Goal: Contribute content: Contribute content

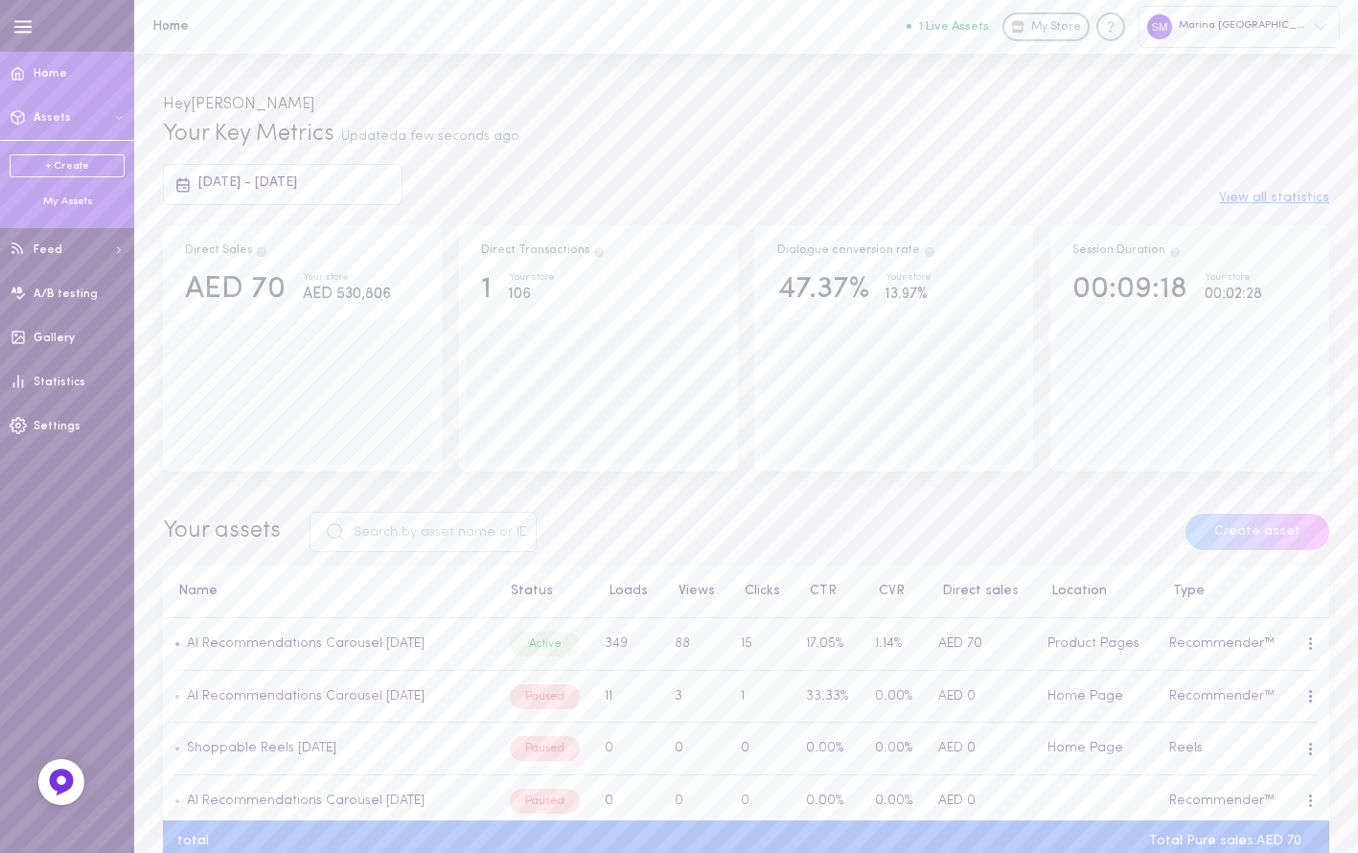
click at [51, 207] on div "My Assets" at bounding box center [67, 202] width 115 height 15
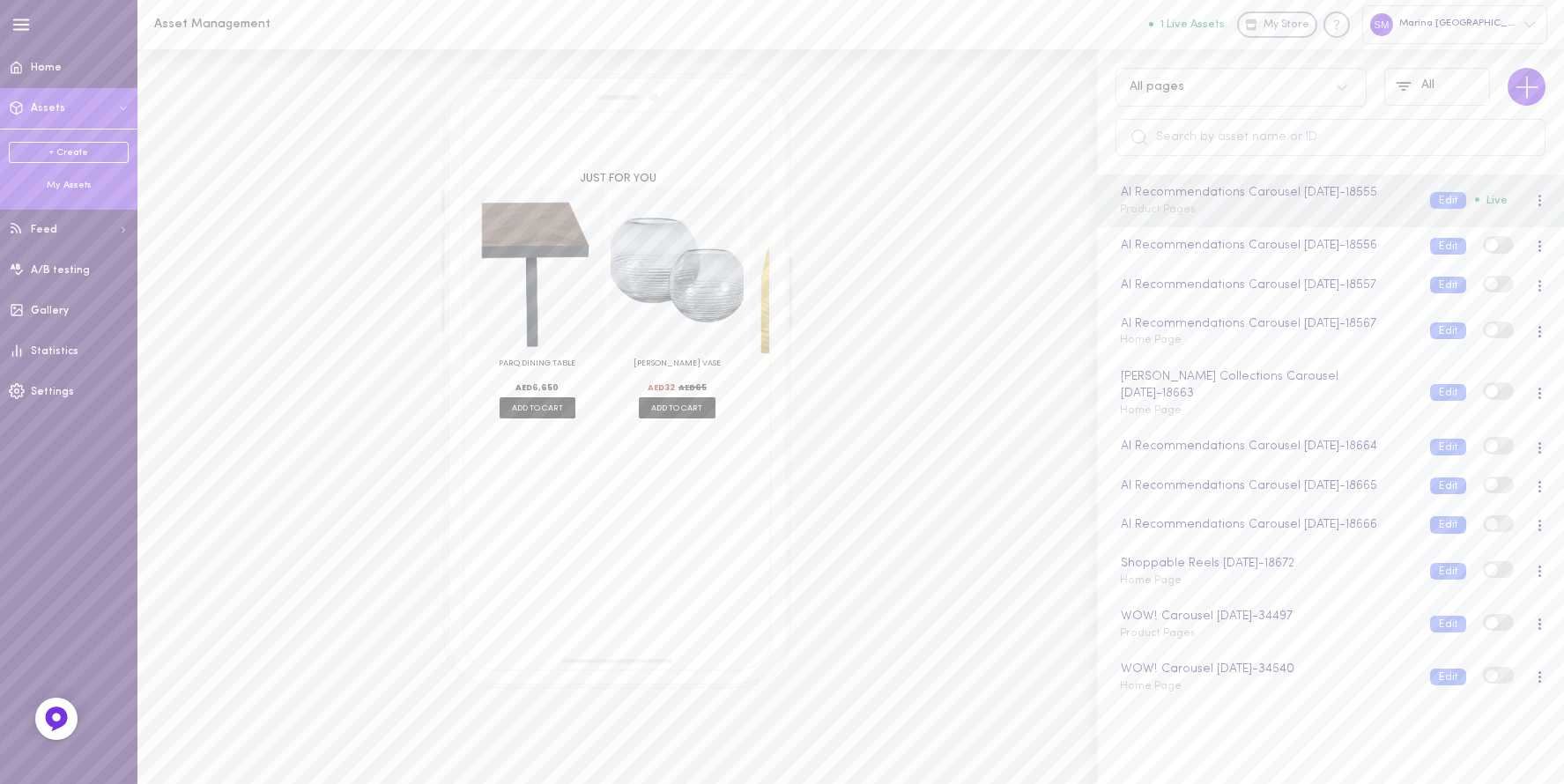
scroll to position [0, 794]
click at [62, 186] on div "My Assets" at bounding box center [69, 186] width 120 height 13
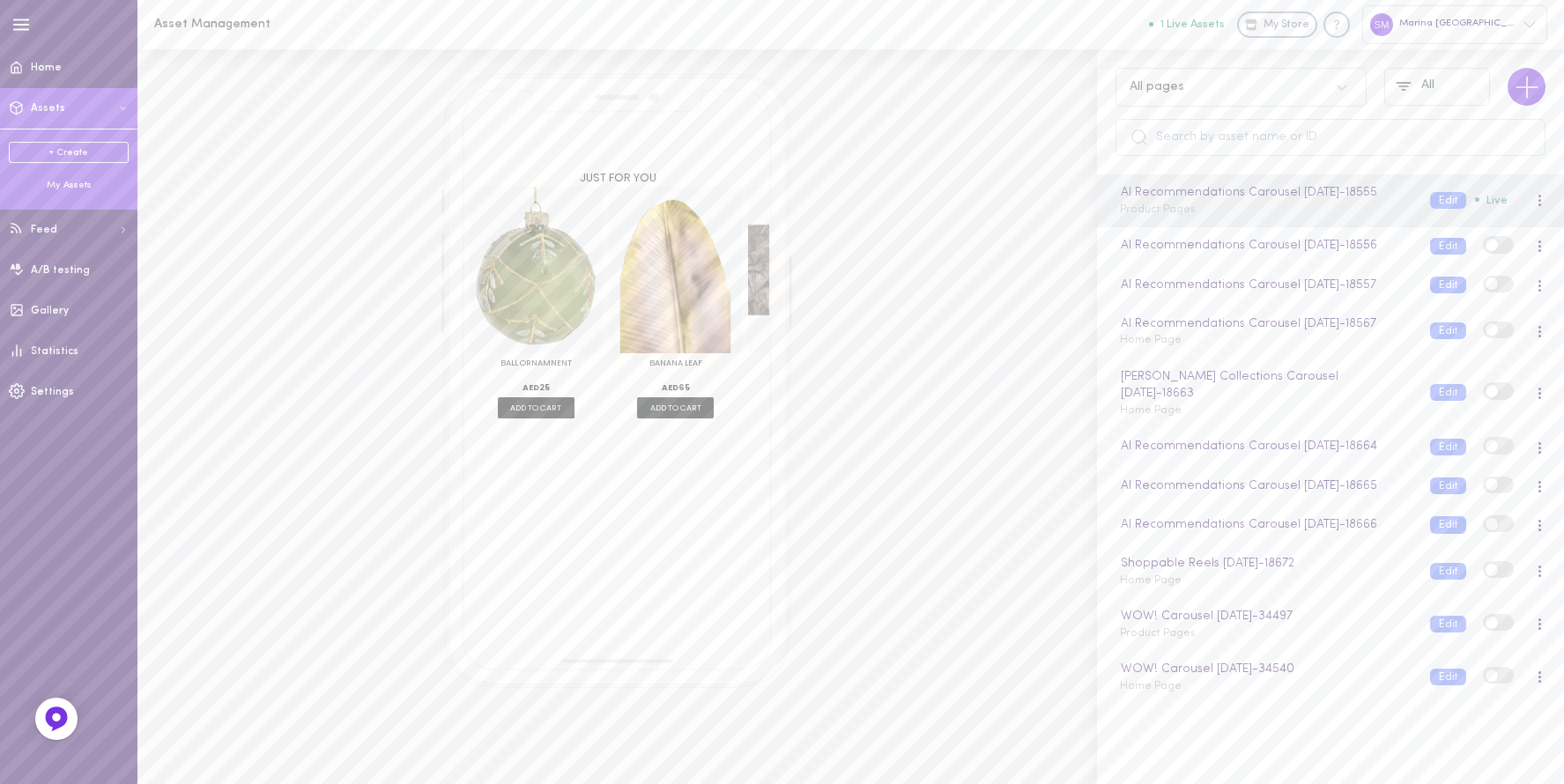
click at [48, 100] on button "Assets" at bounding box center [68, 108] width 137 height 40
click at [1194, 574] on div "Shoppable Reels [DATE] - 18672" at bounding box center [1265, 563] width 296 height 19
click at [1214, 588] on div "Shoppable Reels [DATE] Home Page" at bounding box center [1261, 571] width 310 height 34
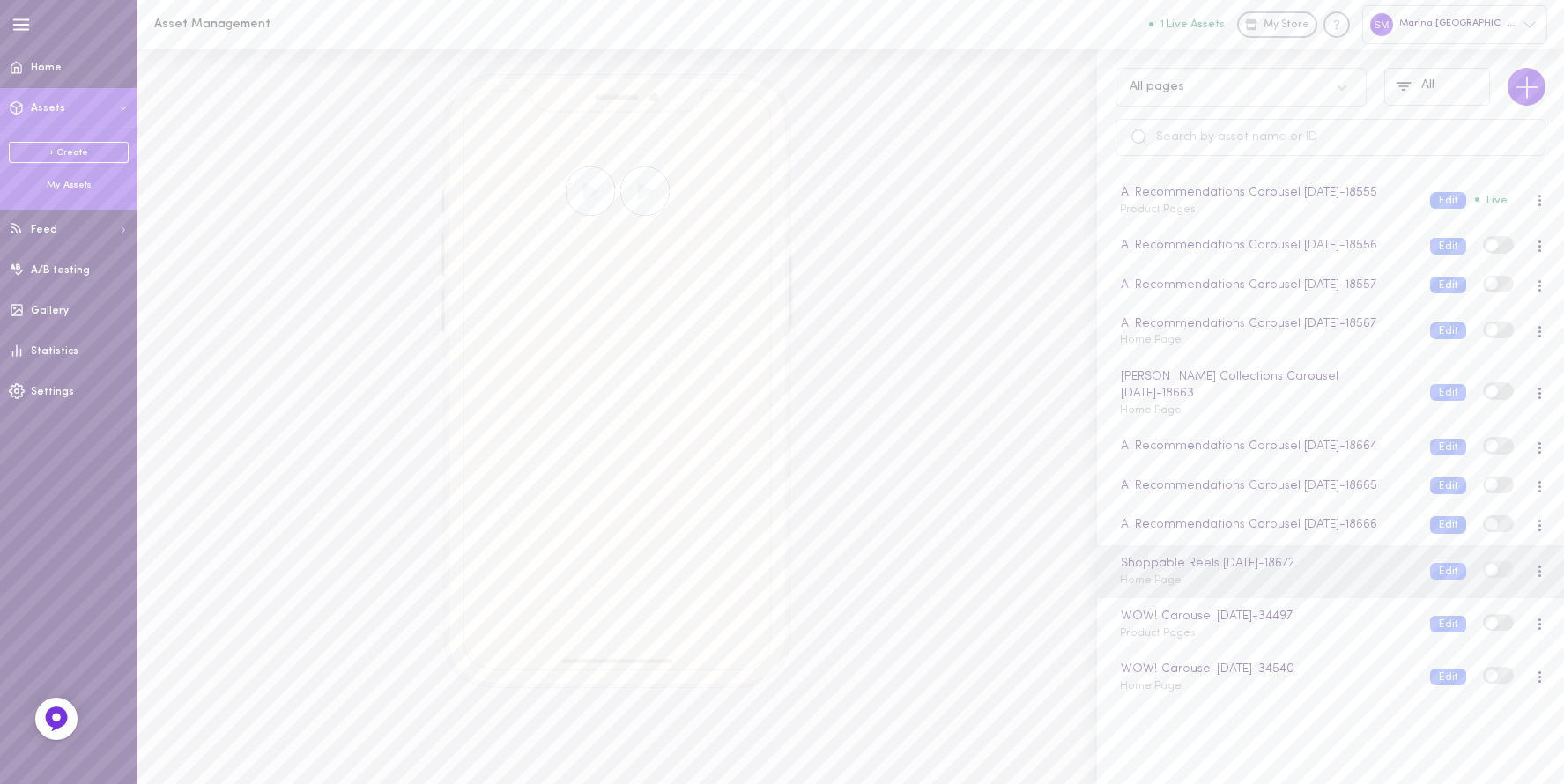
click at [51, 150] on link "+ Create" at bounding box center [69, 152] width 120 height 21
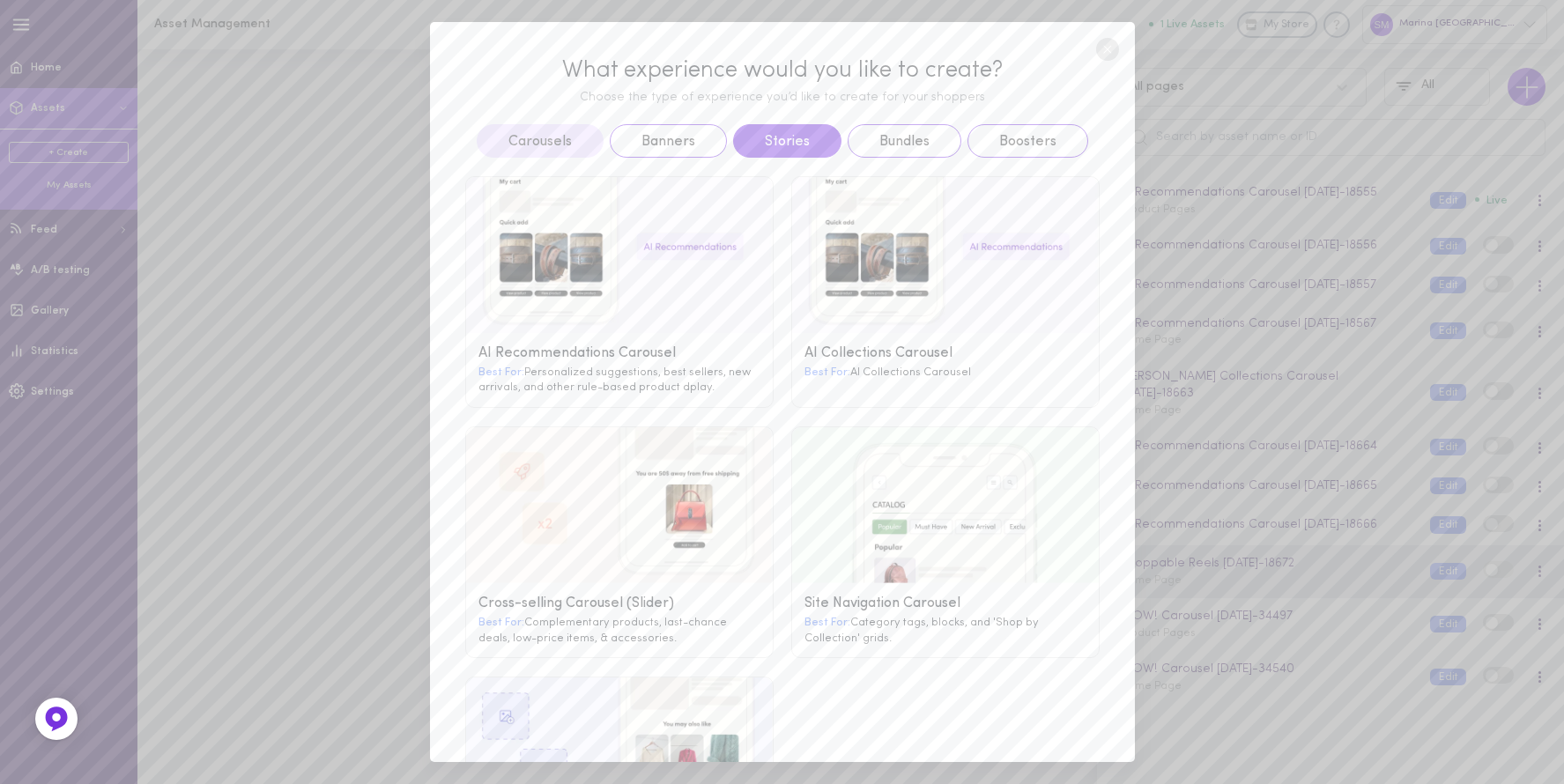
click at [799, 153] on button "Stories" at bounding box center [787, 141] width 108 height 33
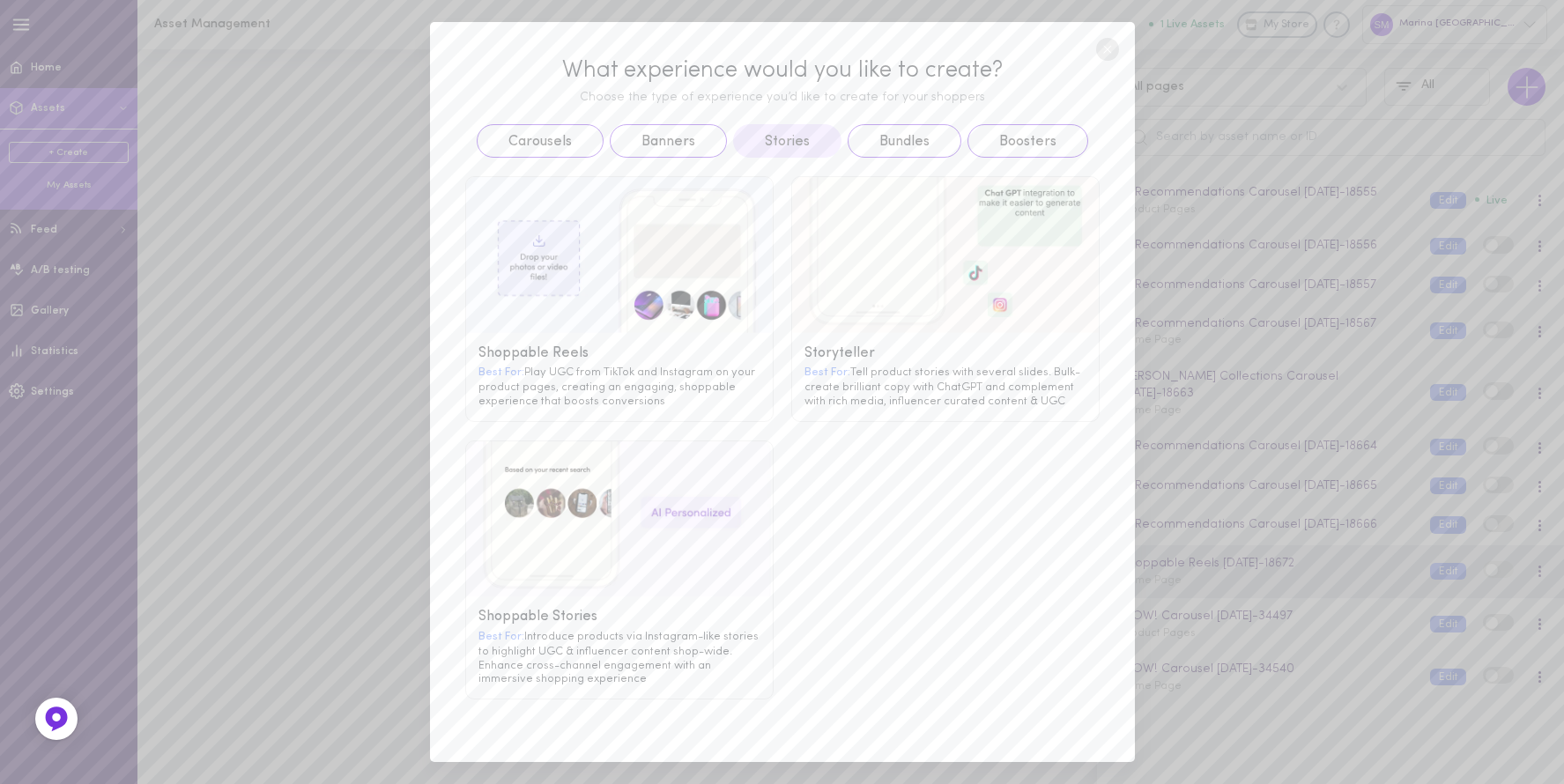
click at [529, 351] on div "Shoppable Reels" at bounding box center [619, 354] width 282 height 17
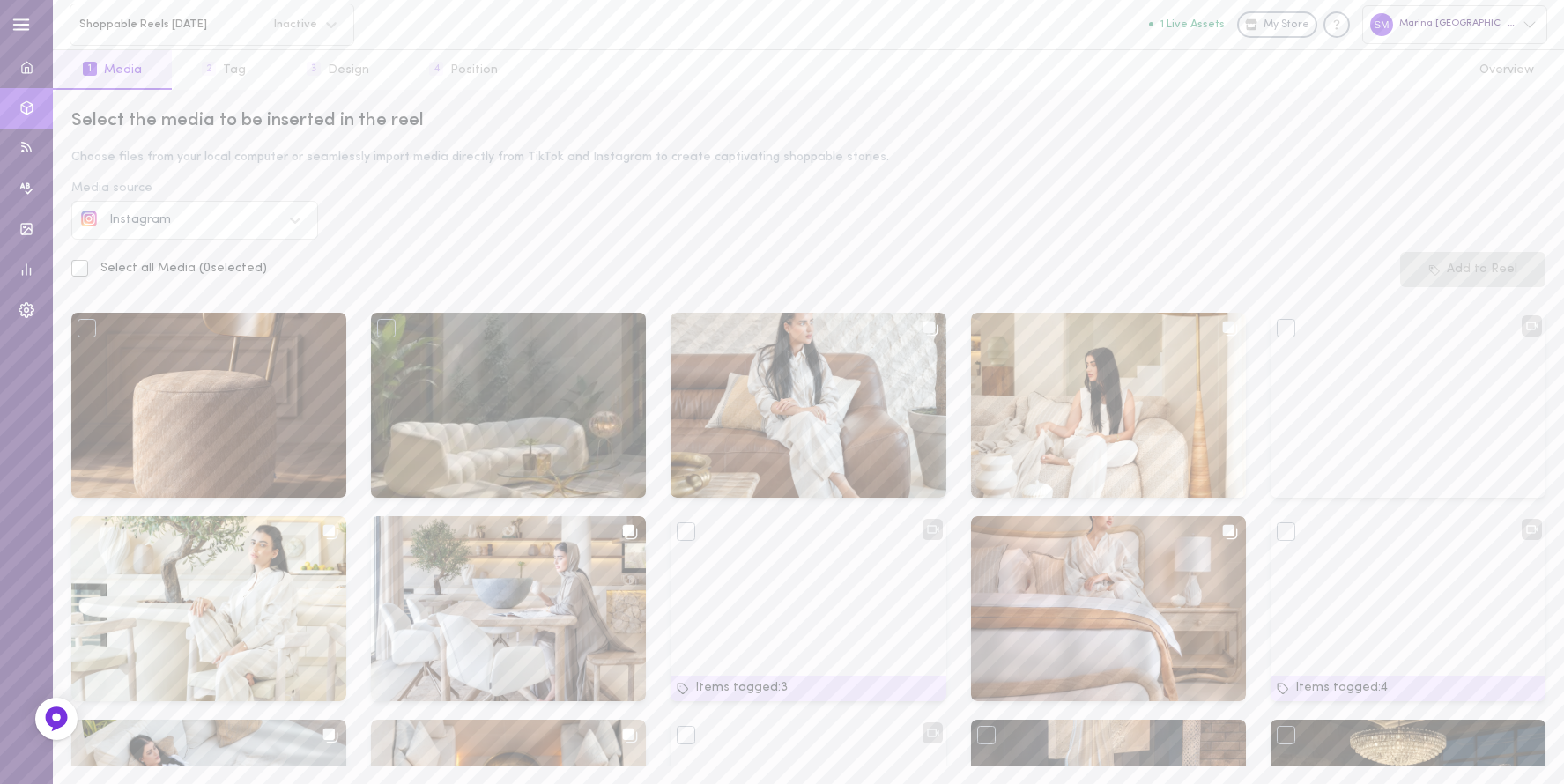
scroll to position [72, 0]
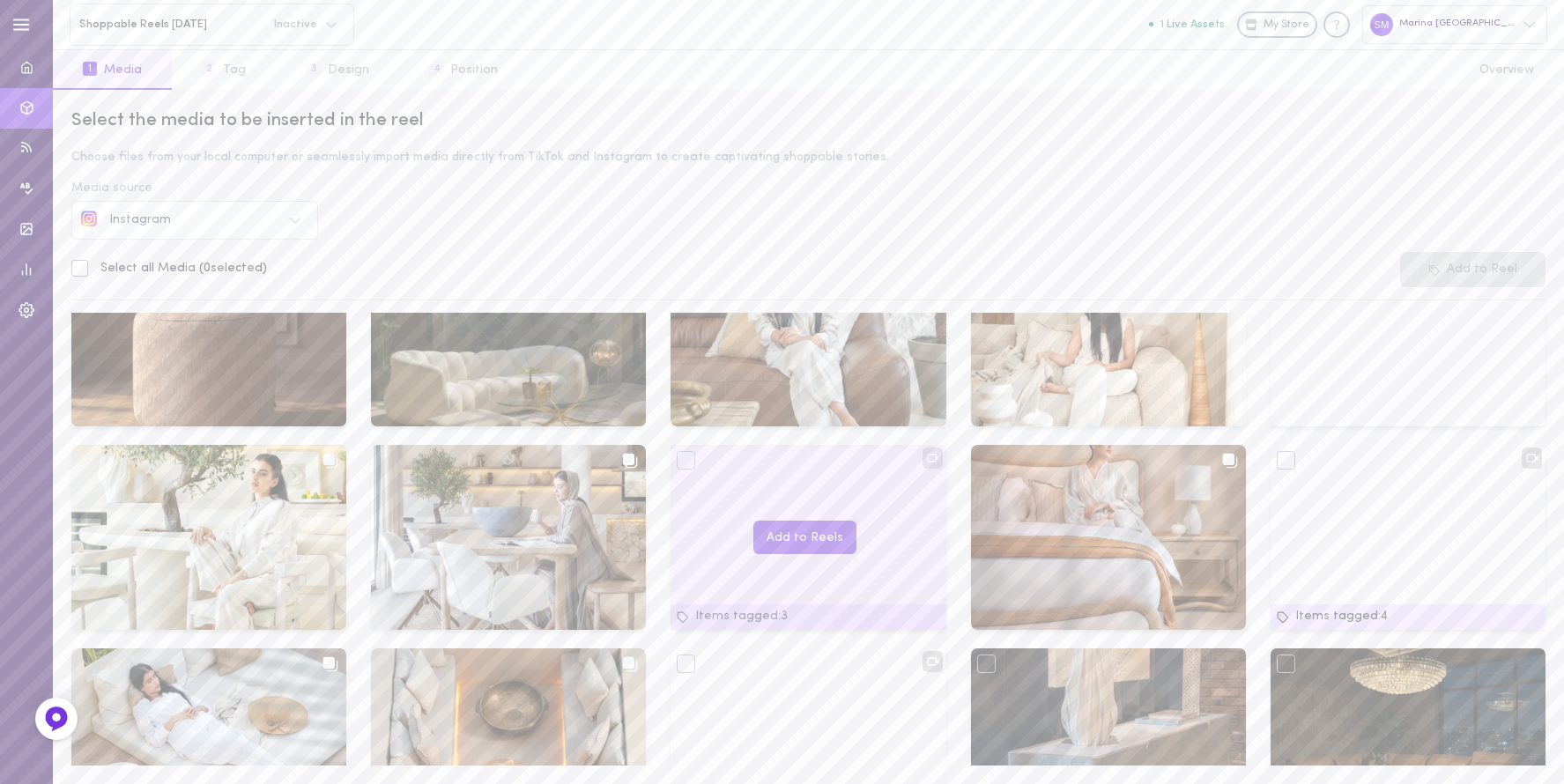
click at [679, 454] on div at bounding box center [686, 460] width 18 height 18
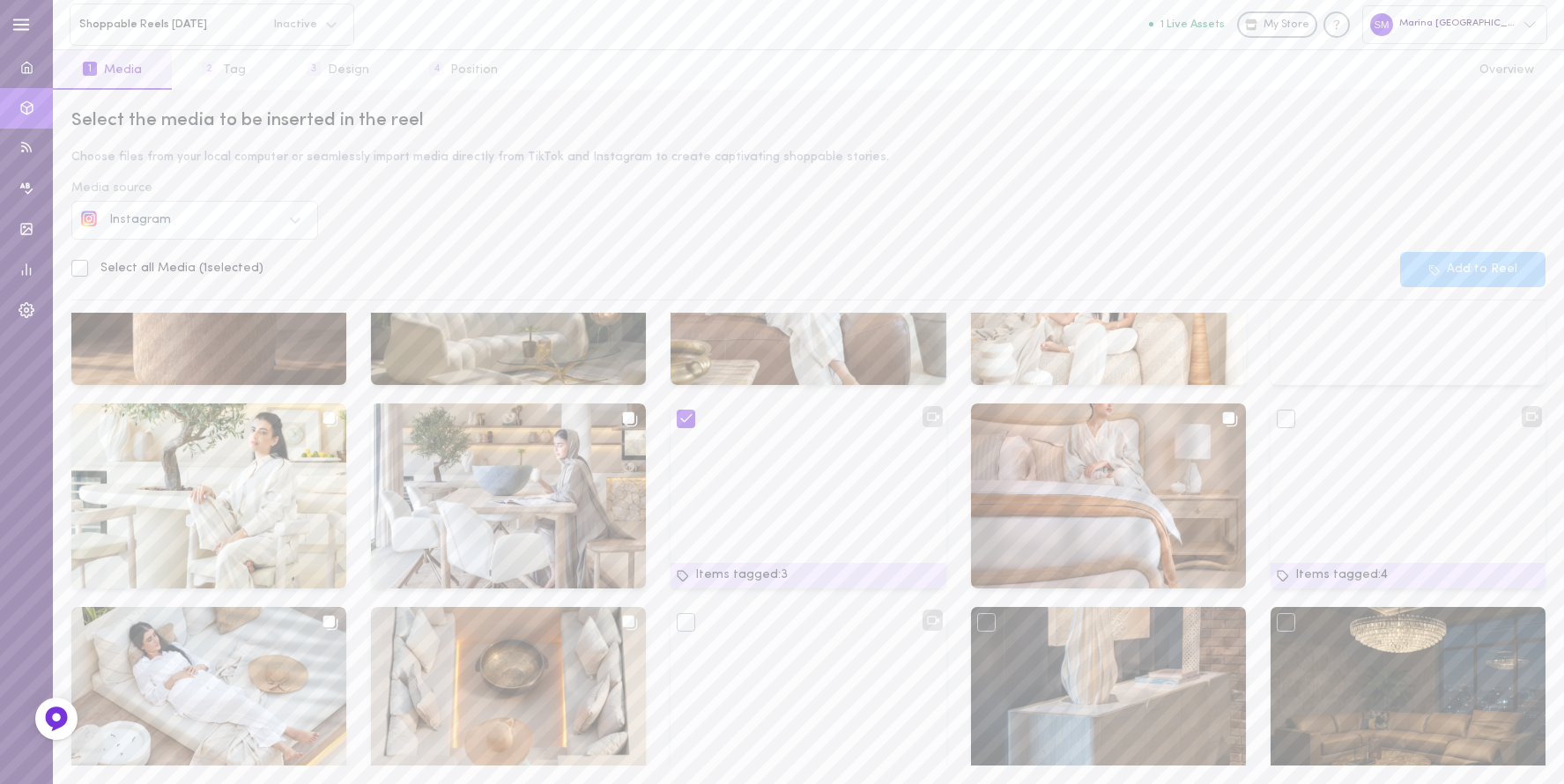
scroll to position [119, 0]
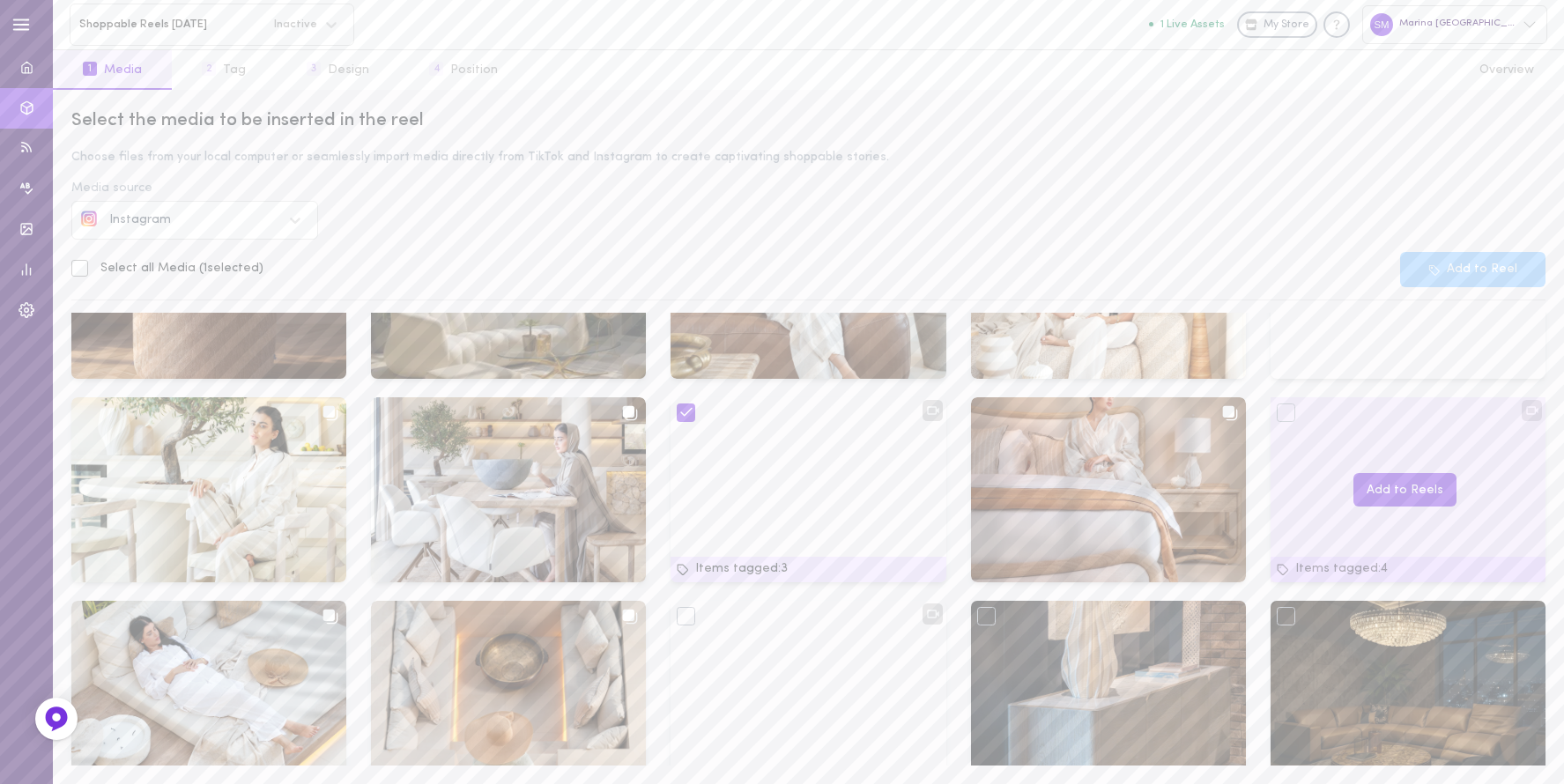
click at [1248, 411] on div at bounding box center [1285, 413] width 18 height 18
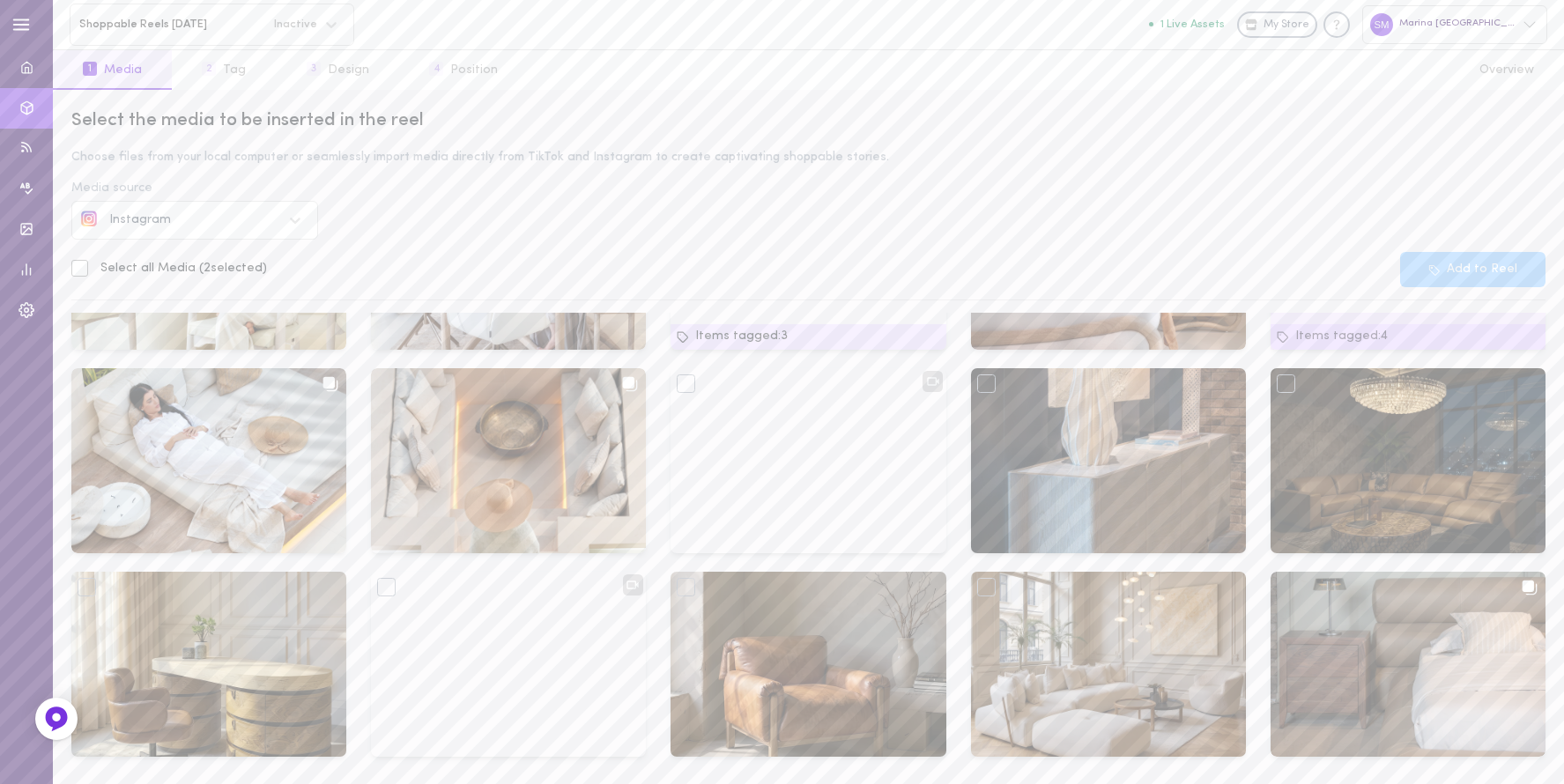
scroll to position [353, 0]
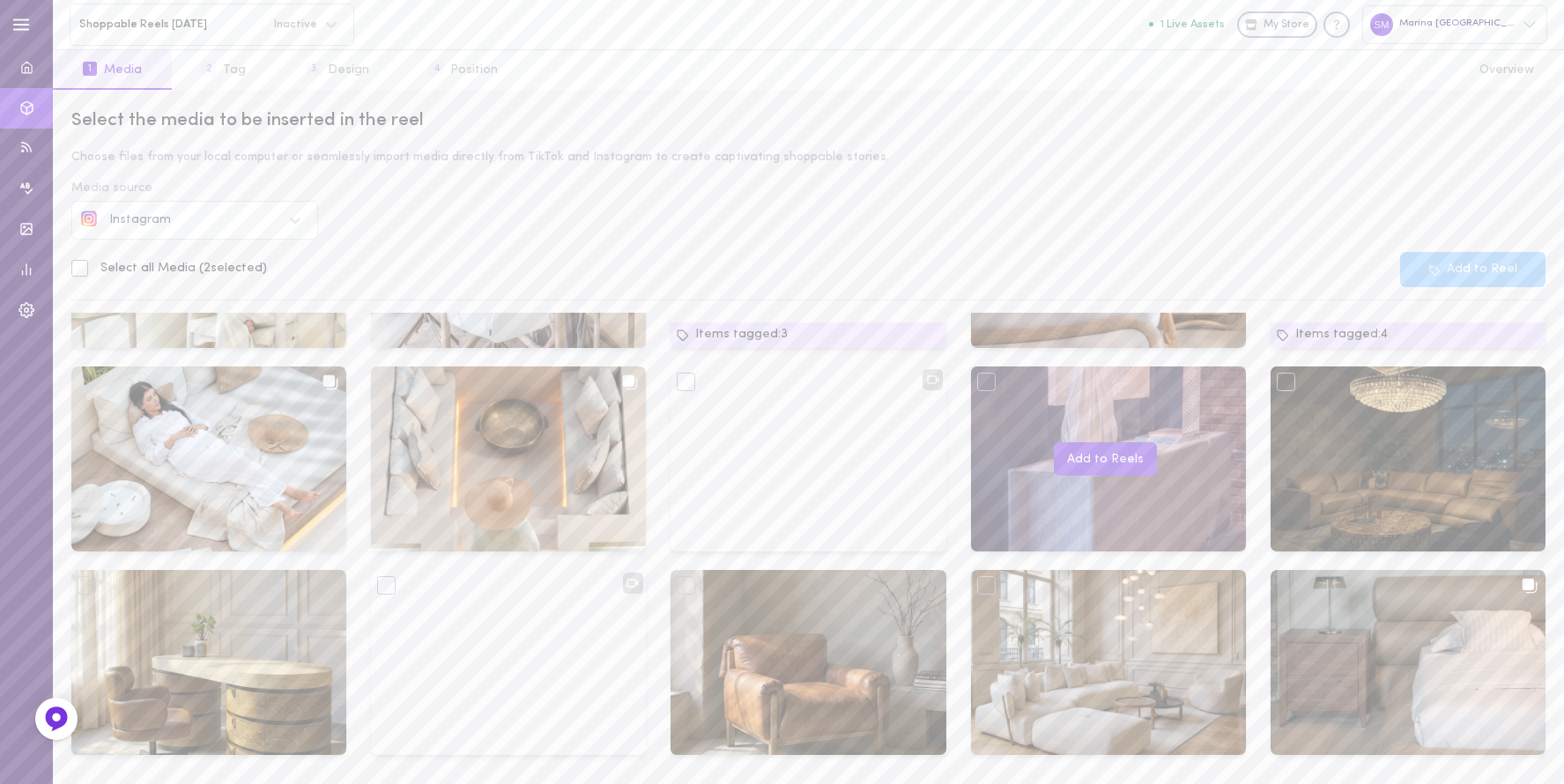
click at [982, 375] on div at bounding box center [987, 381] width 18 height 18
click at [978, 375] on icon at bounding box center [986, 381] width 16 height 16
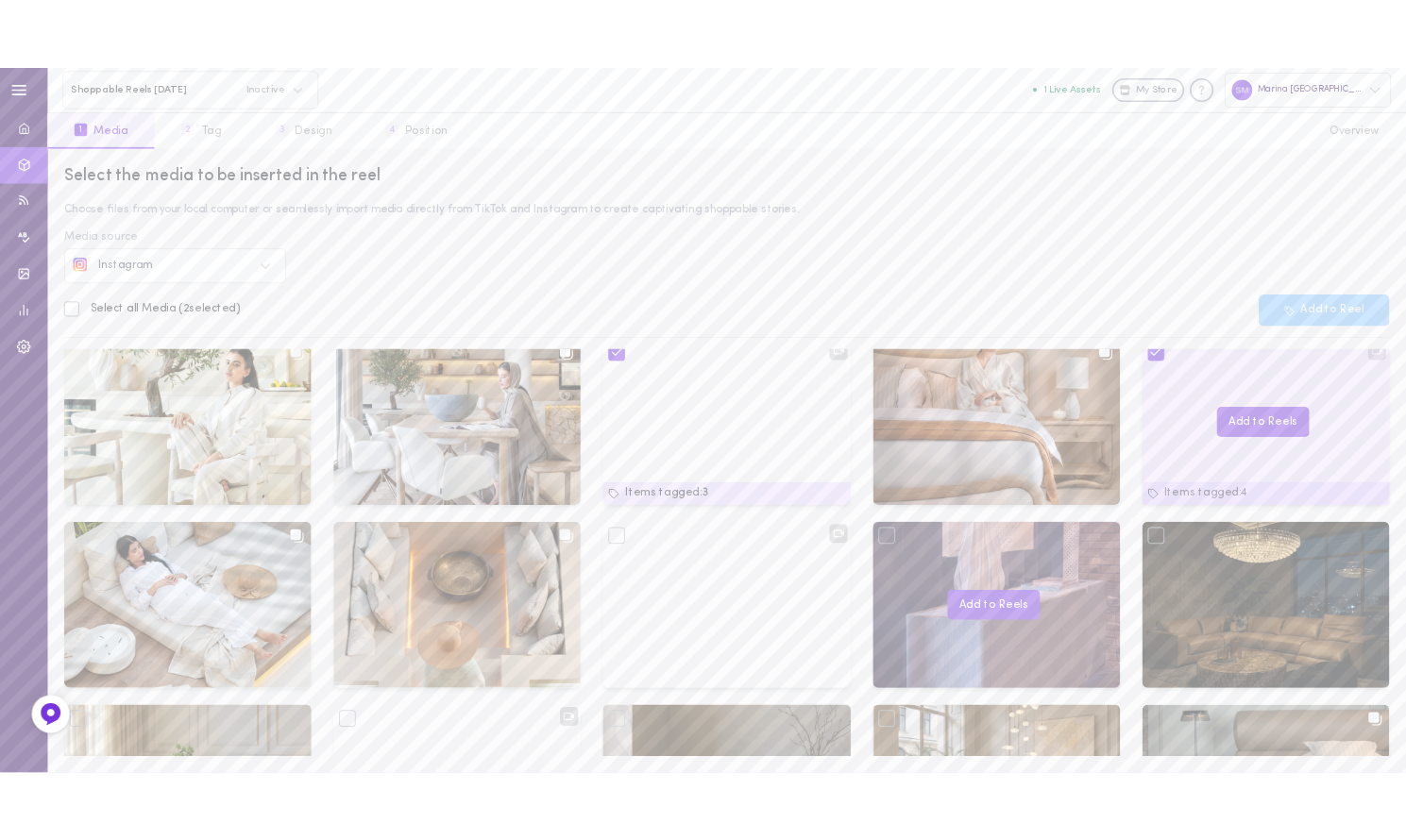
scroll to position [223, 0]
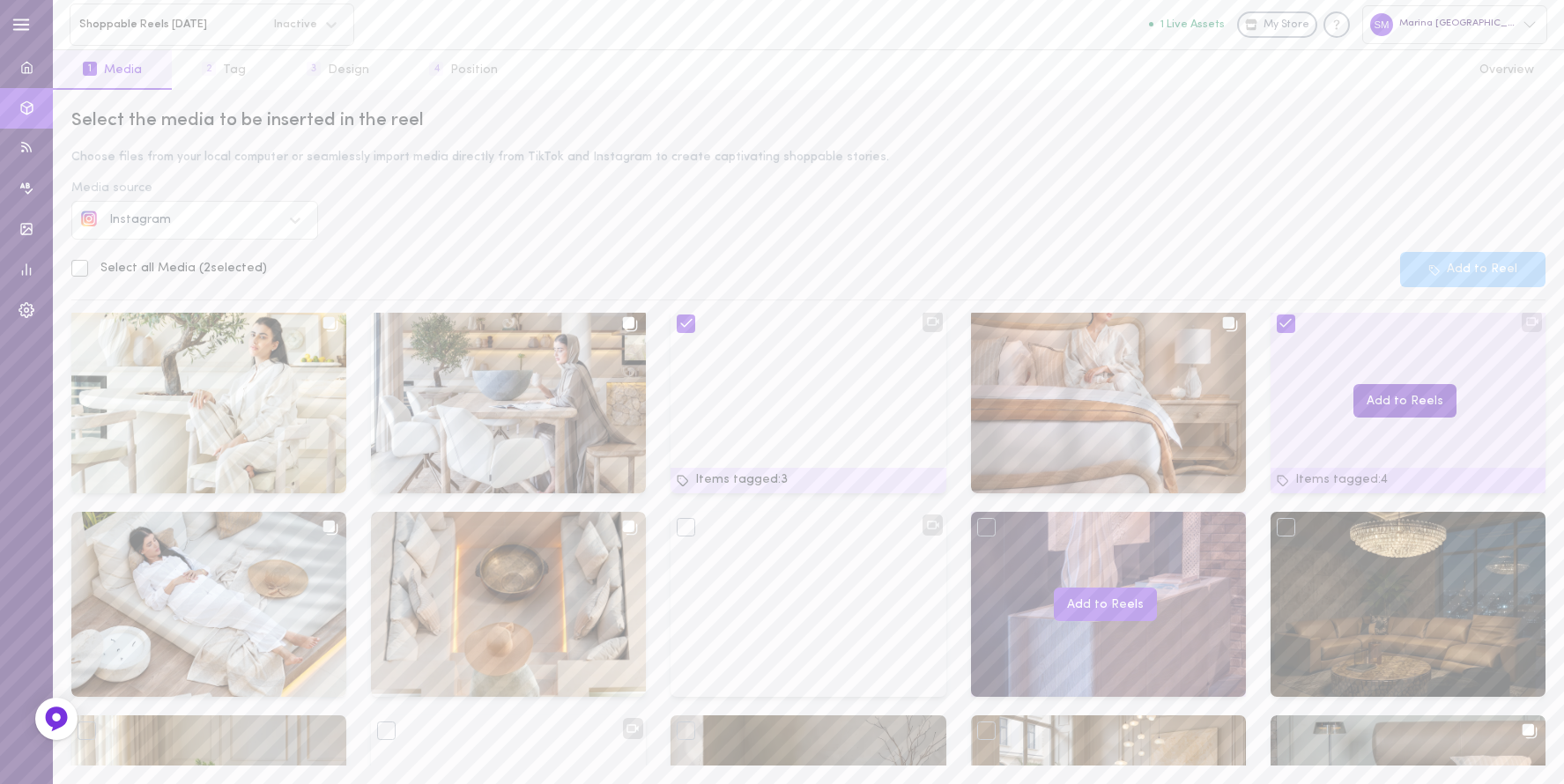
click at [1248, 392] on button "Add to Reels" at bounding box center [1405, 401] width 103 height 34
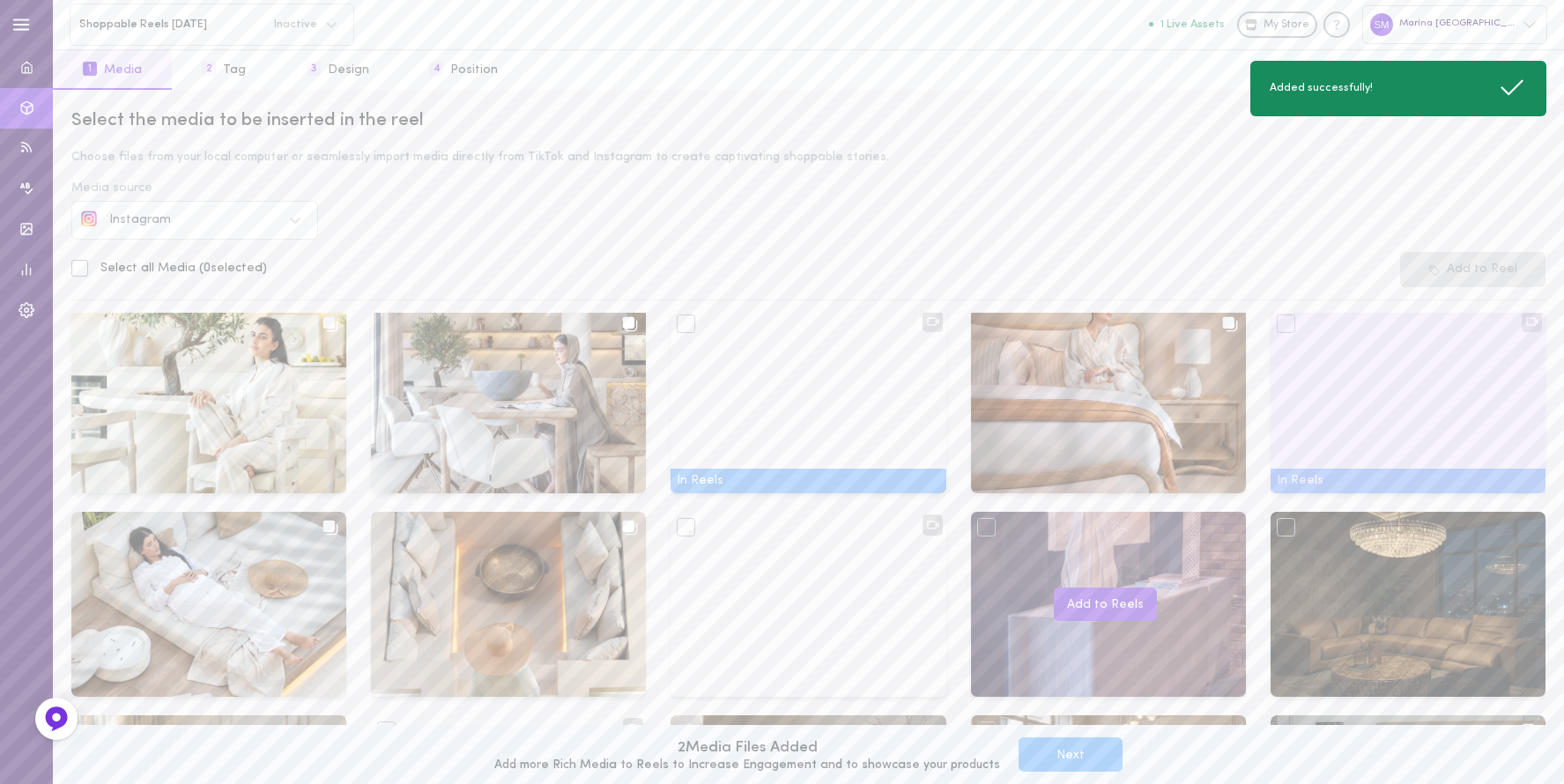
click at [1053, 756] on button "Next" at bounding box center [1070, 754] width 104 height 34
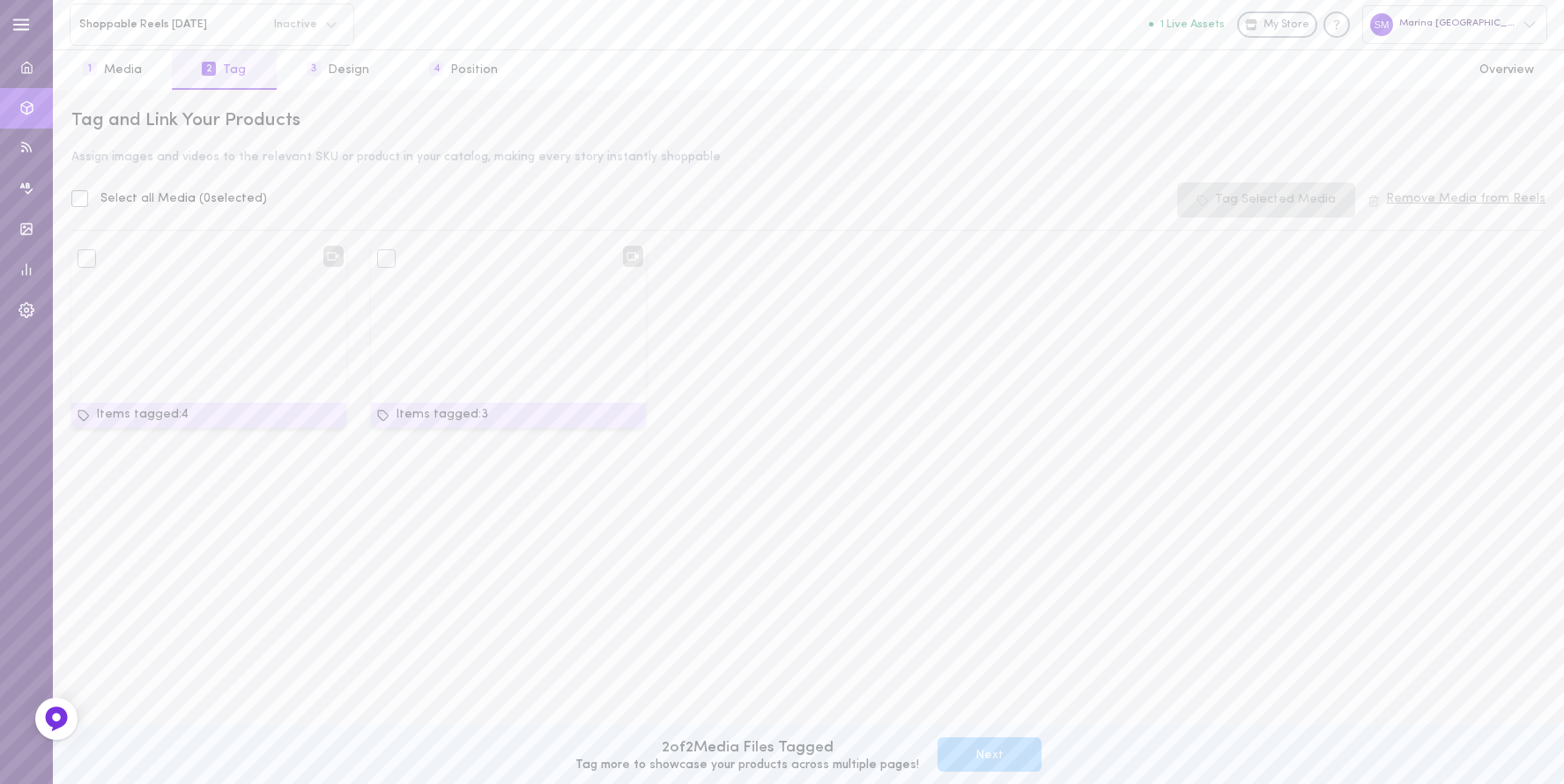
click at [80, 199] on div at bounding box center [80, 199] width 17 height 17
click at [0, 0] on input "Select all Media ( 0 selected)" at bounding box center [0, 0] width 0 height 0
click at [996, 754] on button "Next" at bounding box center [988, 754] width 104 height 34
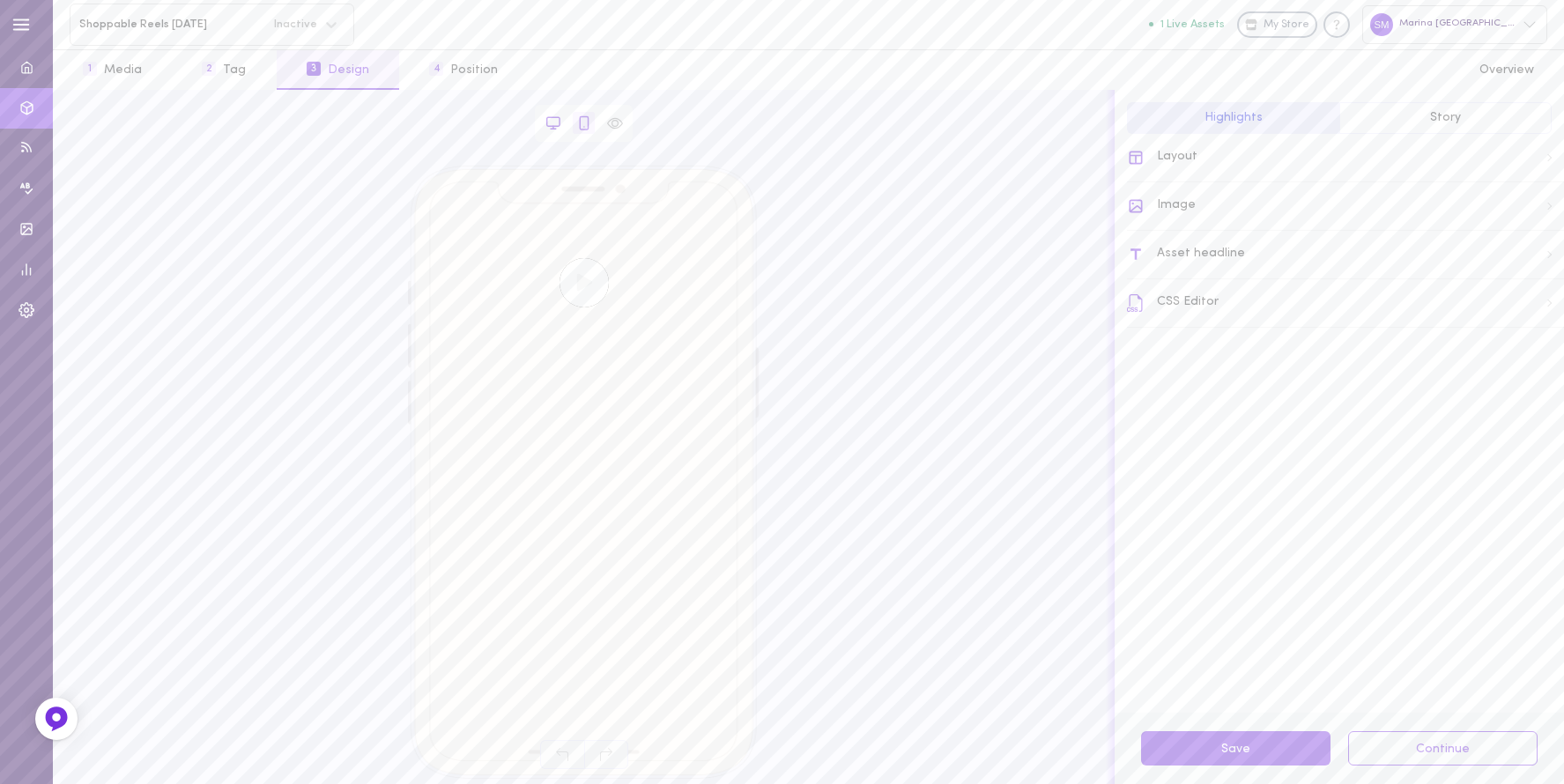
click at [548, 123] on icon at bounding box center [553, 123] width 16 height 16
click at [579, 125] on icon at bounding box center [583, 121] width 8 height 12
click at [603, 126] on div at bounding box center [614, 123] width 22 height 22
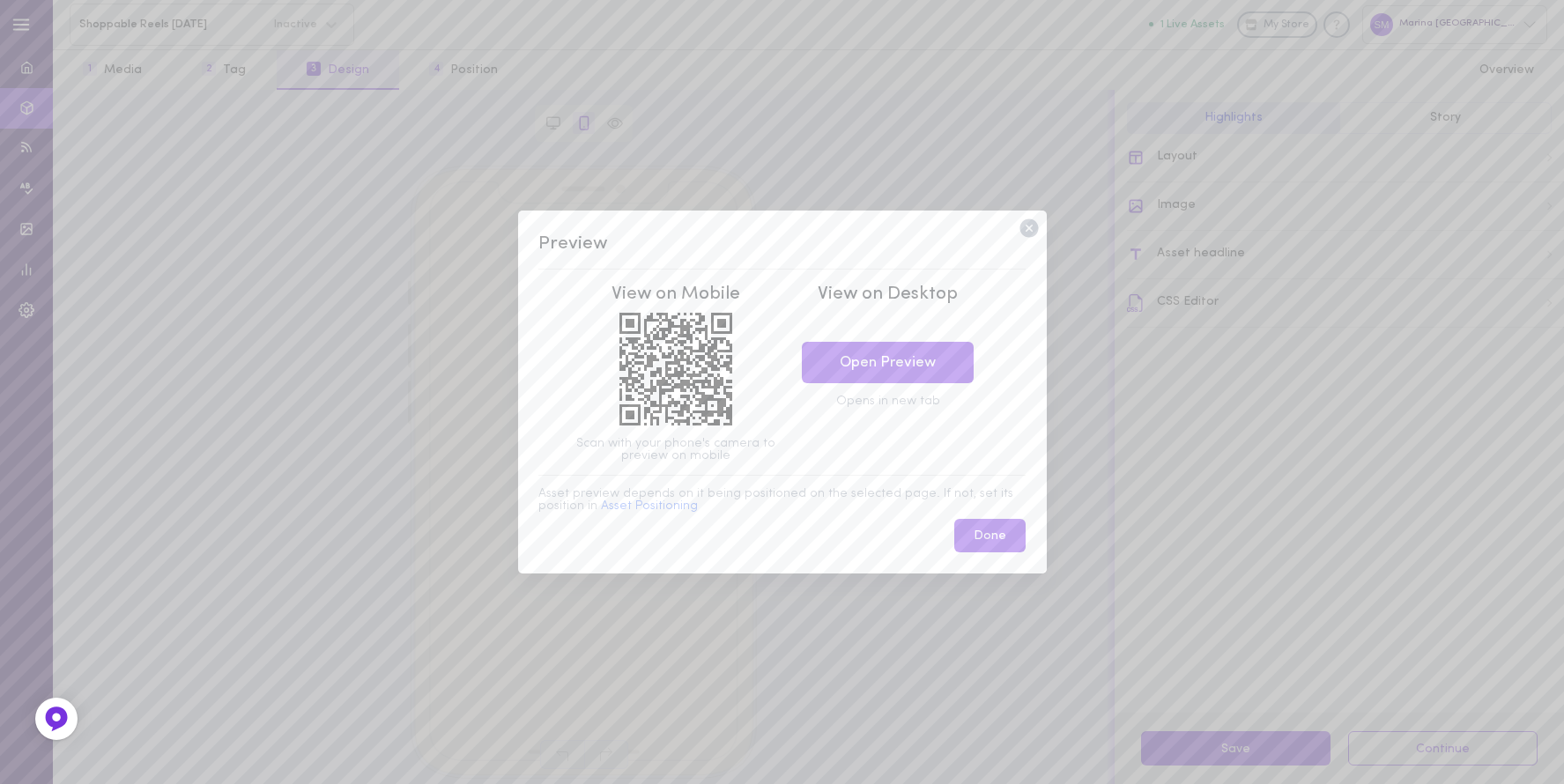
click at [1030, 229] on icon at bounding box center [1029, 228] width 23 height 23
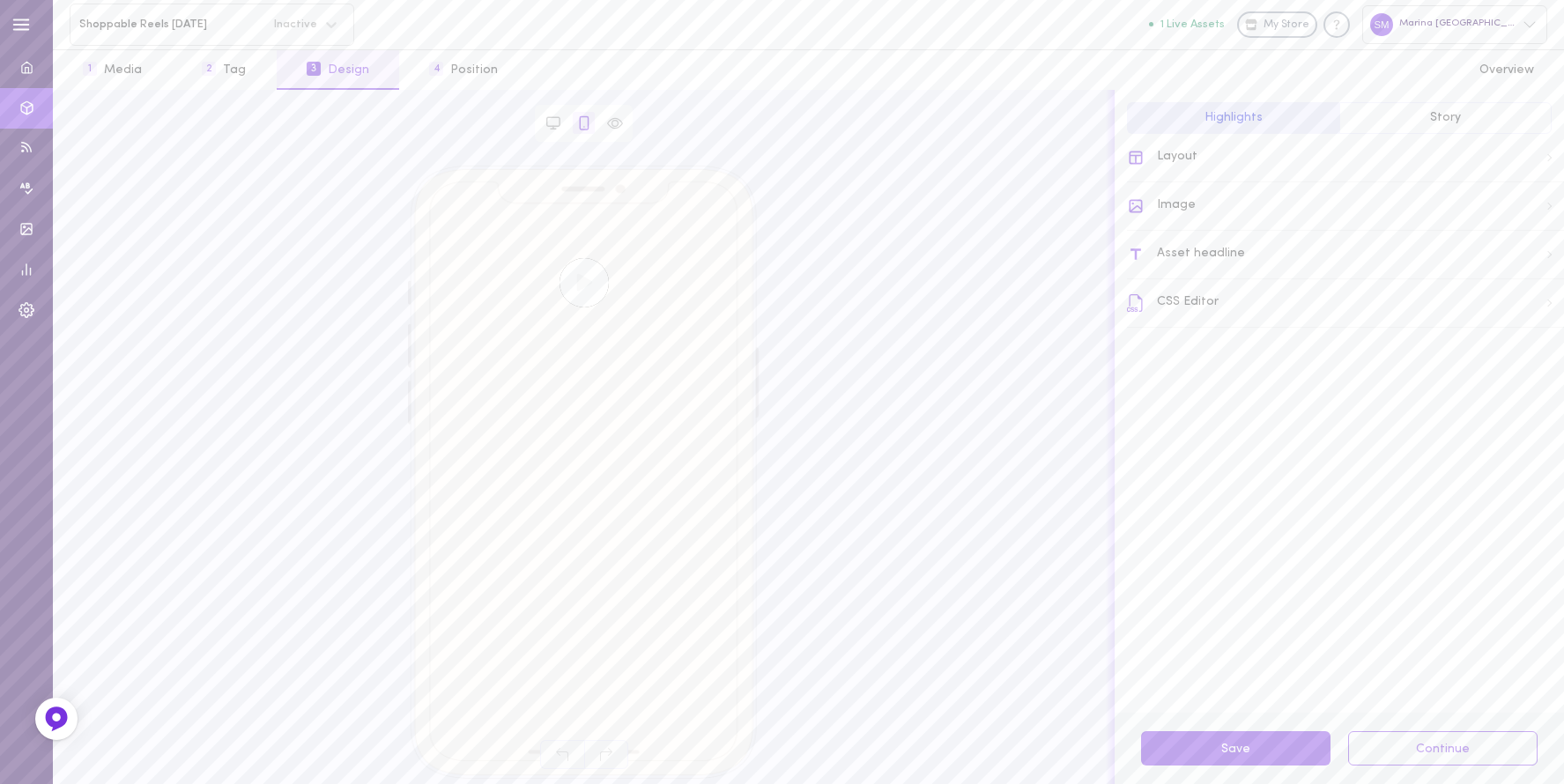
click at [584, 281] on video at bounding box center [584, 283] width 50 height 50
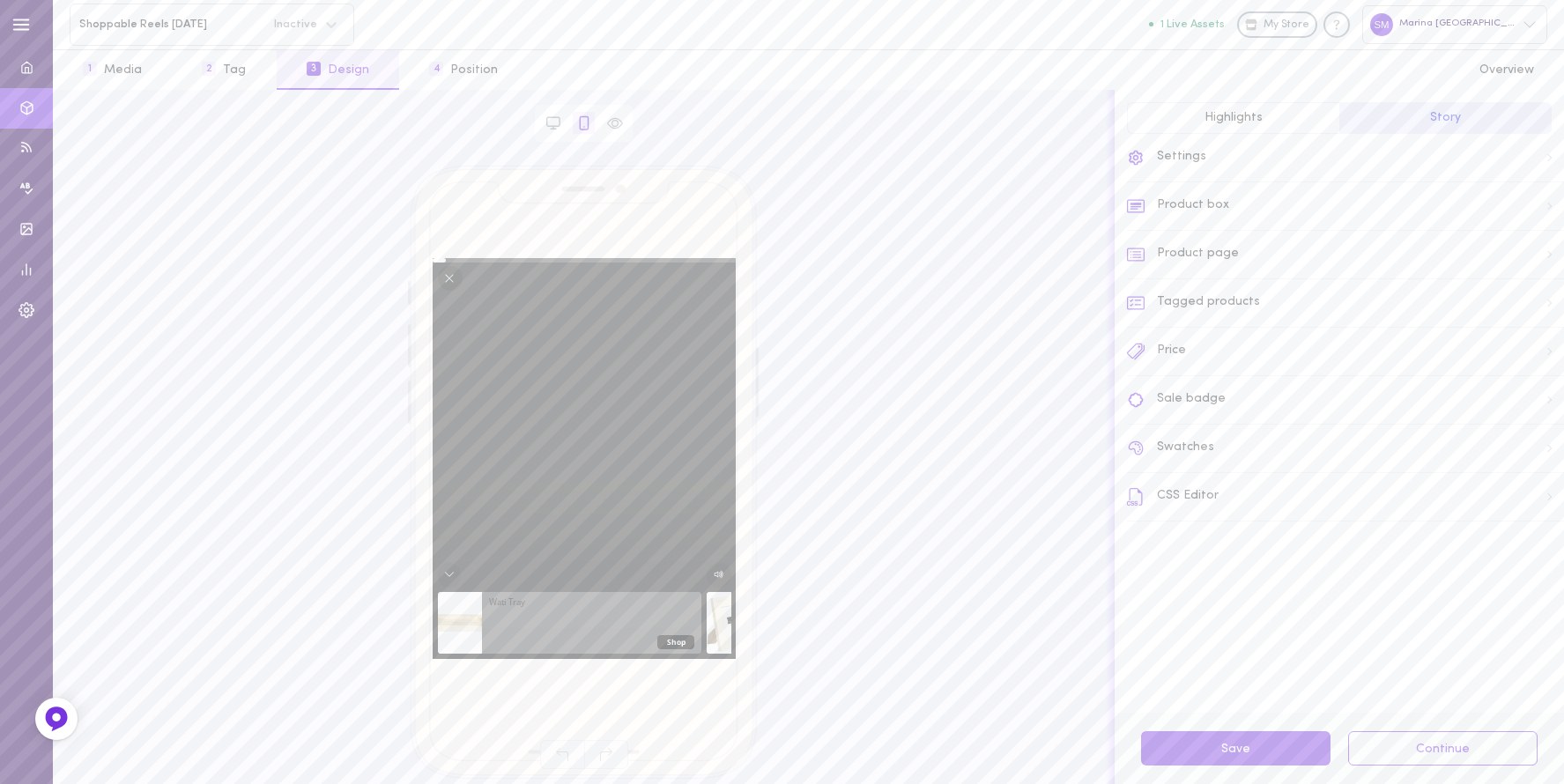
click at [451, 280] on icon "Close" at bounding box center [450, 278] width 8 height 8
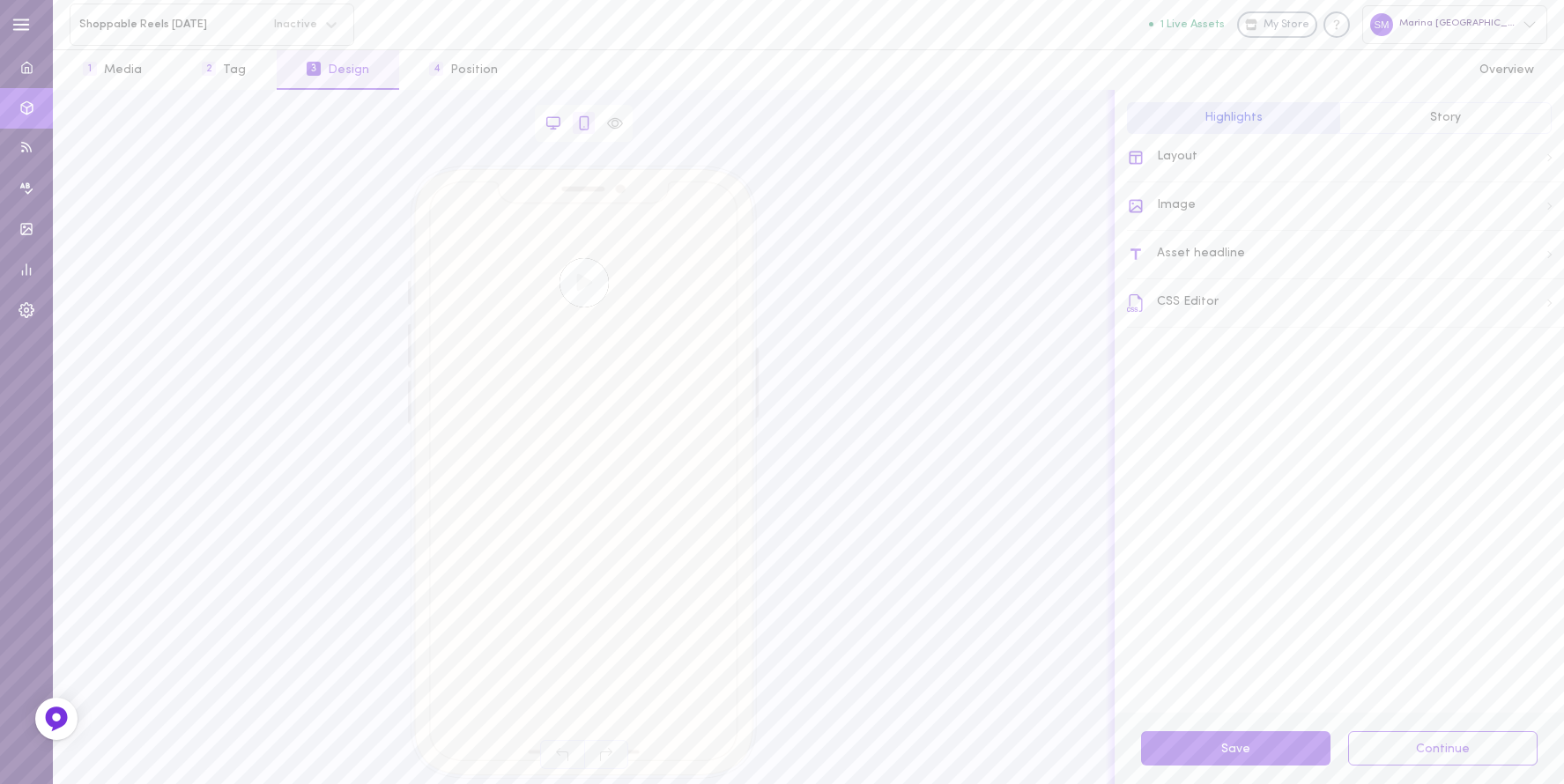
click at [554, 121] on icon at bounding box center [553, 123] width 16 height 16
click at [1207, 163] on div "Layout" at bounding box center [1344, 158] width 437 height 49
click at [1248, 653] on span at bounding box center [1541, 653] width 12 height 12
click at [0, 0] on input "checkbox" at bounding box center [0, 0] width 0 height 0
click at [1248, 655] on span at bounding box center [1554, 653] width 12 height 12
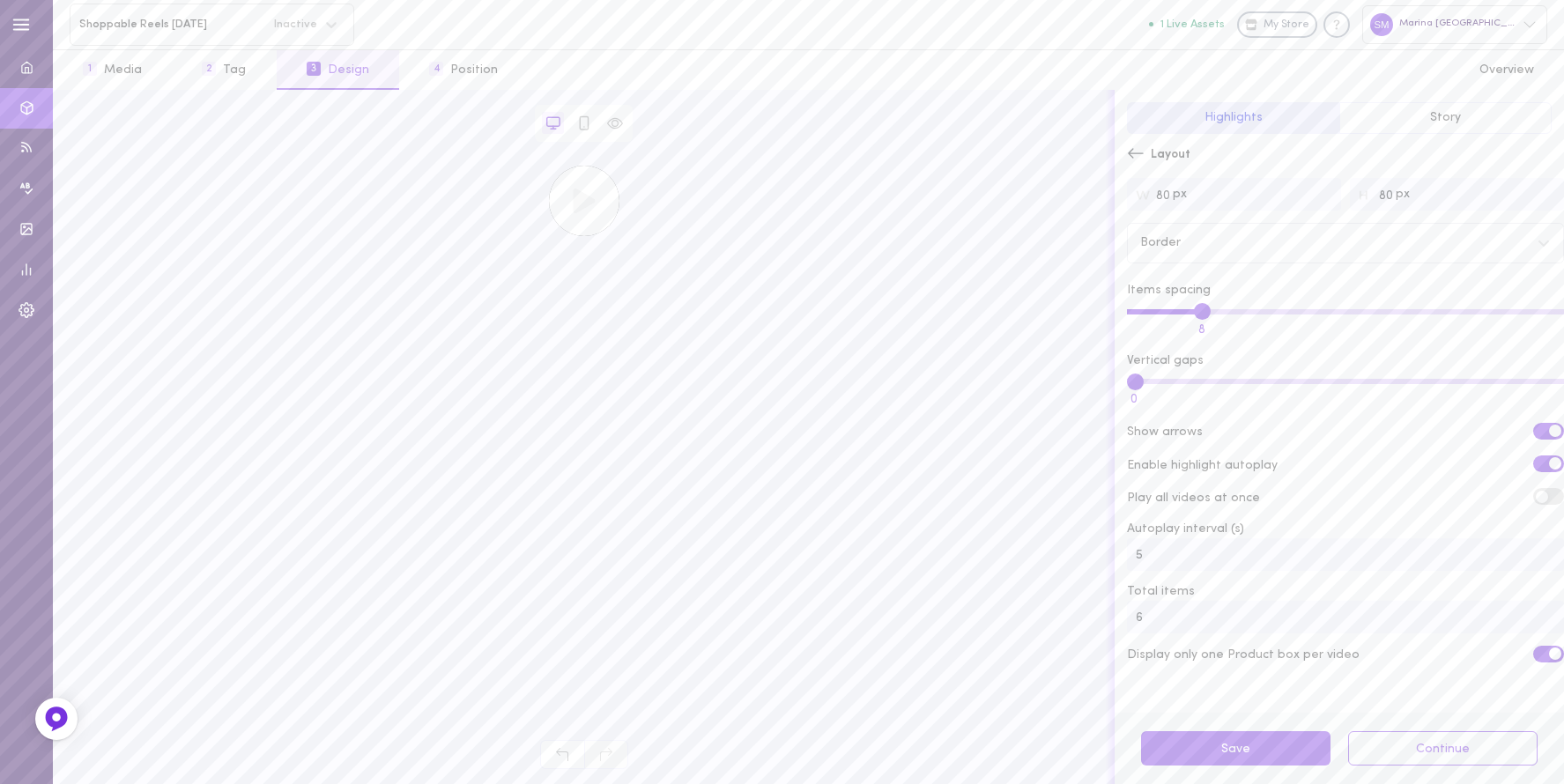
click at [0, 0] on input "checkbox" at bounding box center [0, 0] width 0 height 0
click at [451, 65] on button "4 Position" at bounding box center [463, 70] width 129 height 40
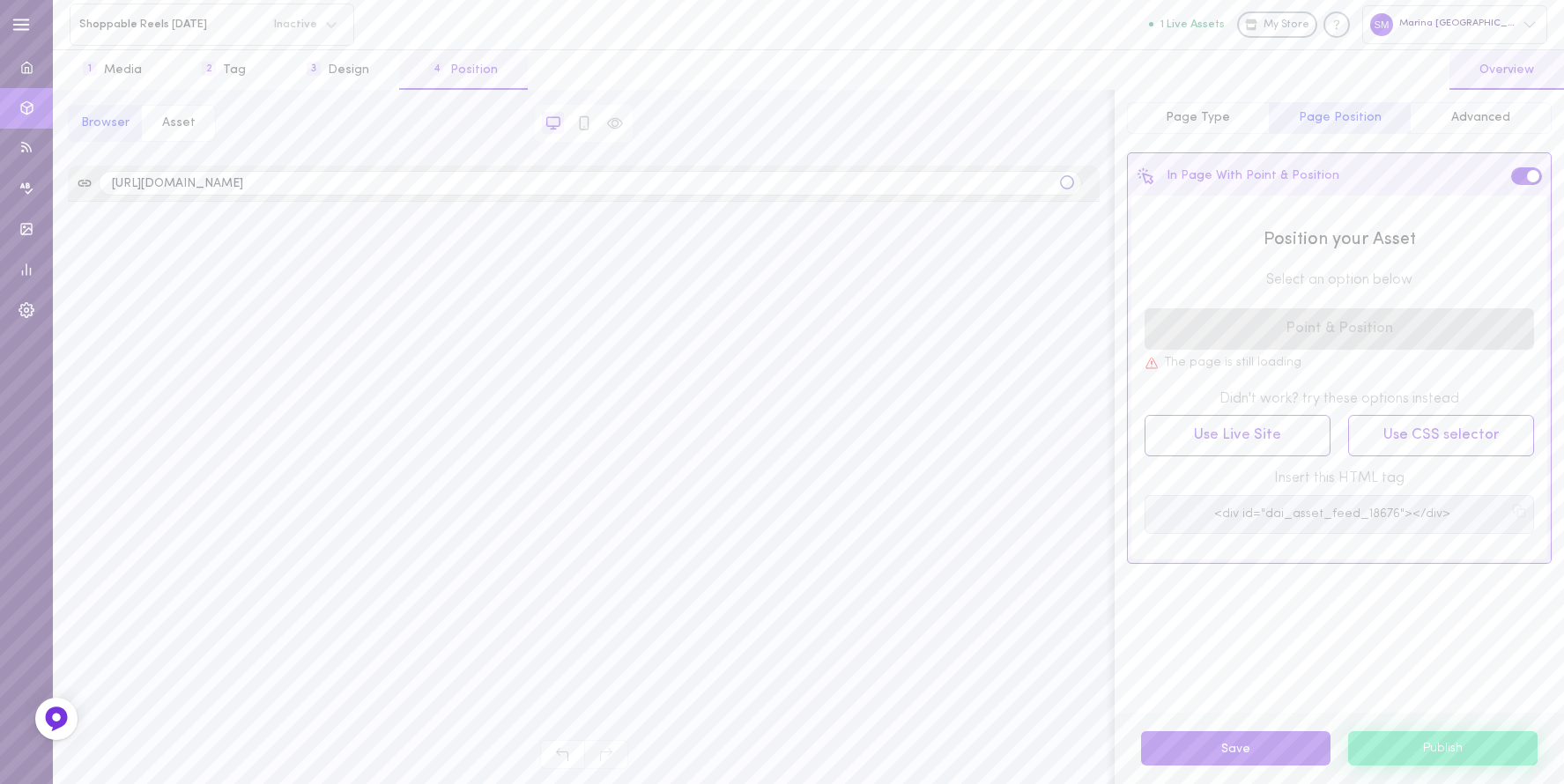
click at [451, 65] on button "4 Position" at bounding box center [463, 70] width 129 height 40
click at [1248, 130] on button "Advanced" at bounding box center [1480, 118] width 142 height 31
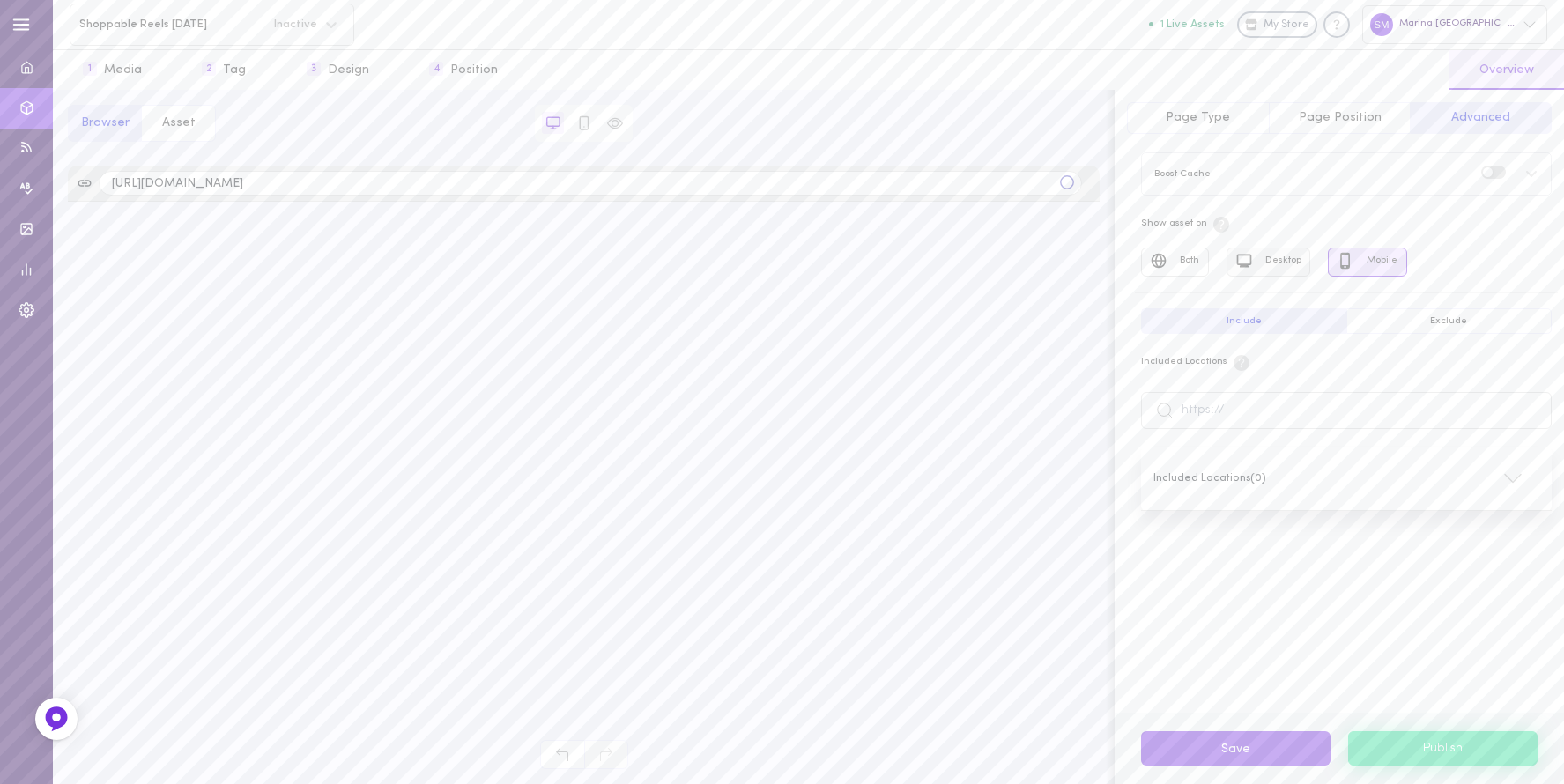
click at [1248, 267] on icon at bounding box center [1243, 260] width 17 height 17
click at [1211, 119] on span "Page Type" at bounding box center [1198, 118] width 64 height 13
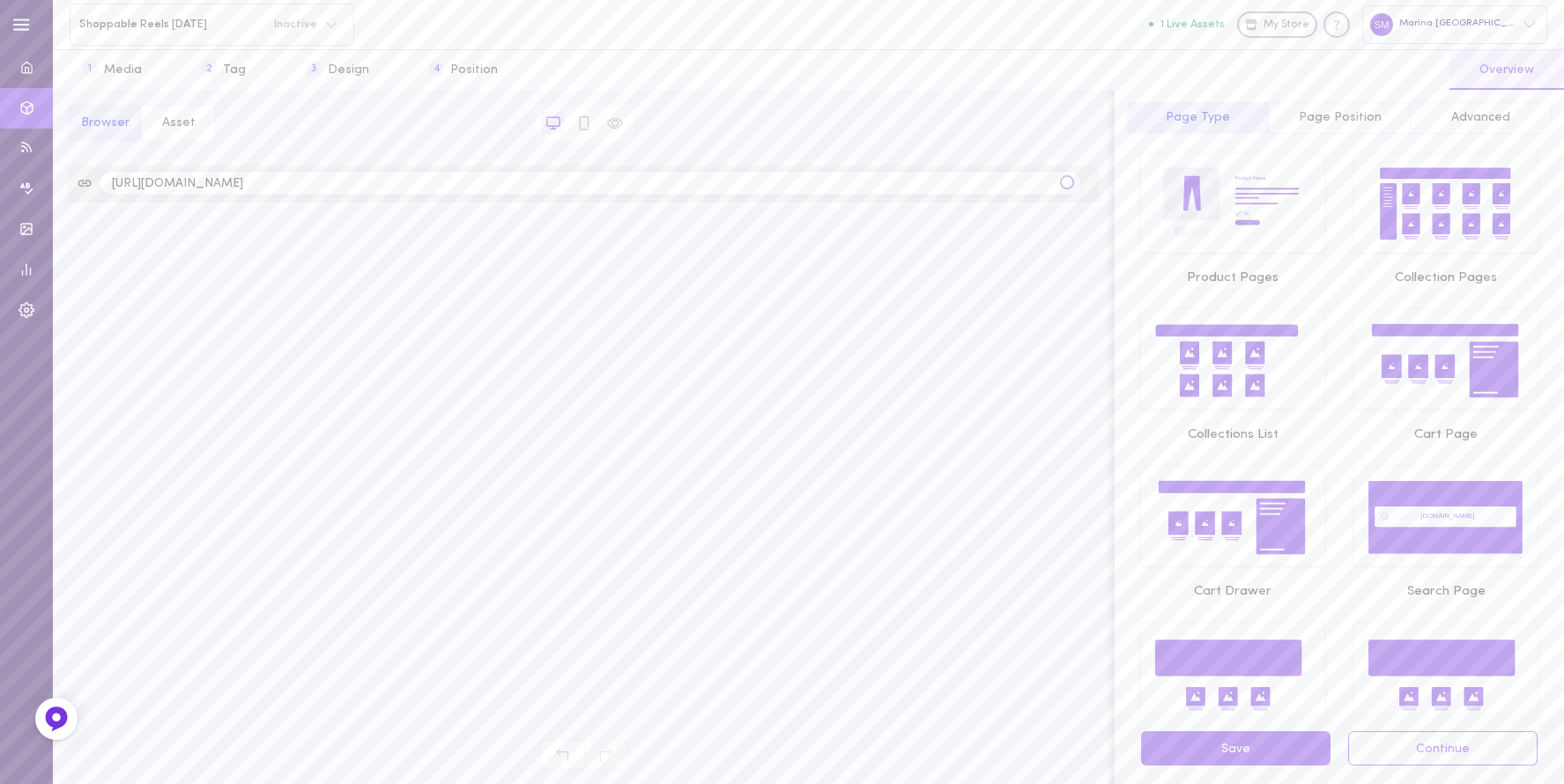
click at [1248, 128] on button "Page Position" at bounding box center [1340, 118] width 142 height 31
